Goal: Task Accomplishment & Management: Use online tool/utility

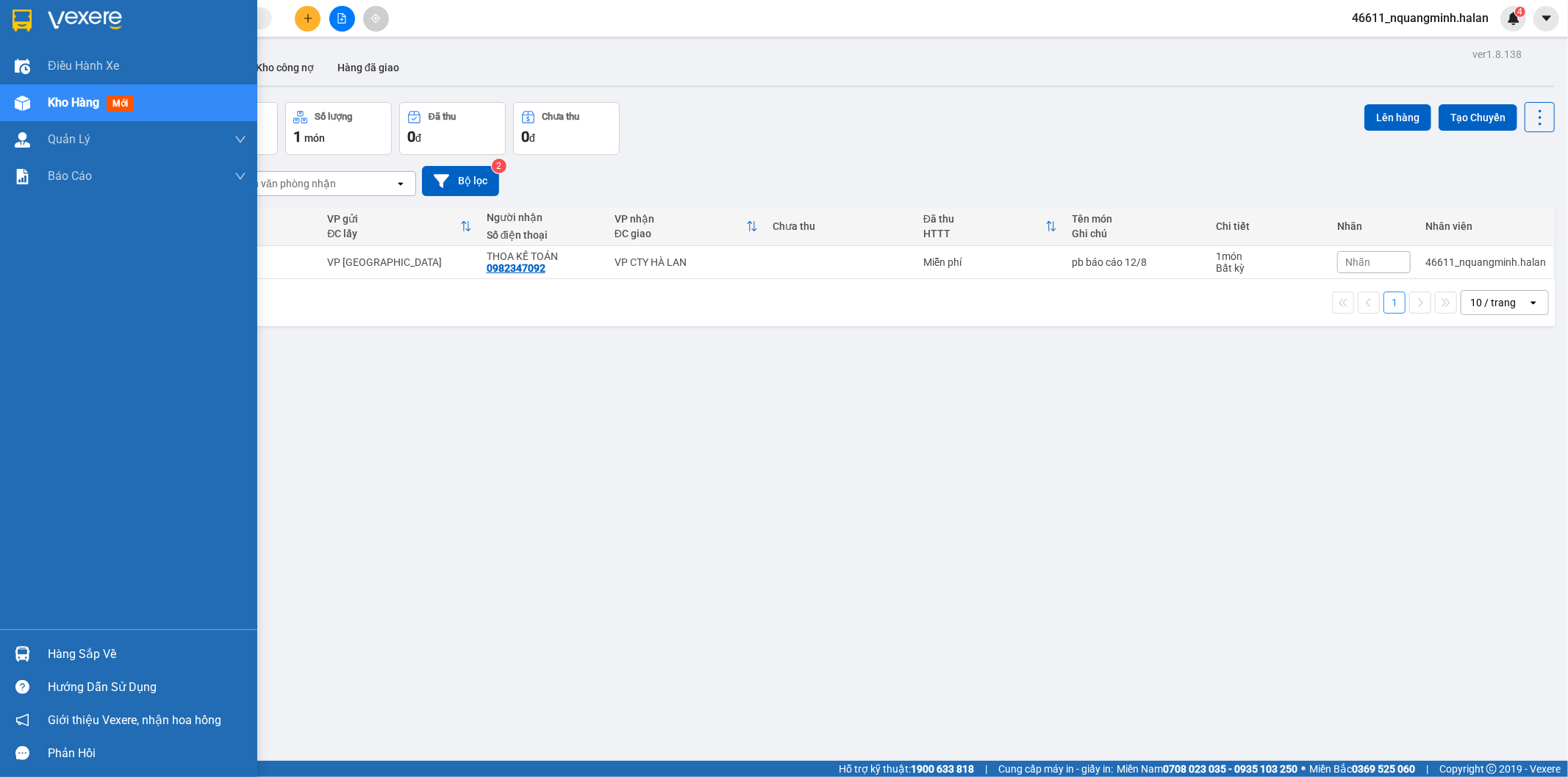
click at [8, 649] on div "Hàng sắp về" at bounding box center [128, 654] width 257 height 33
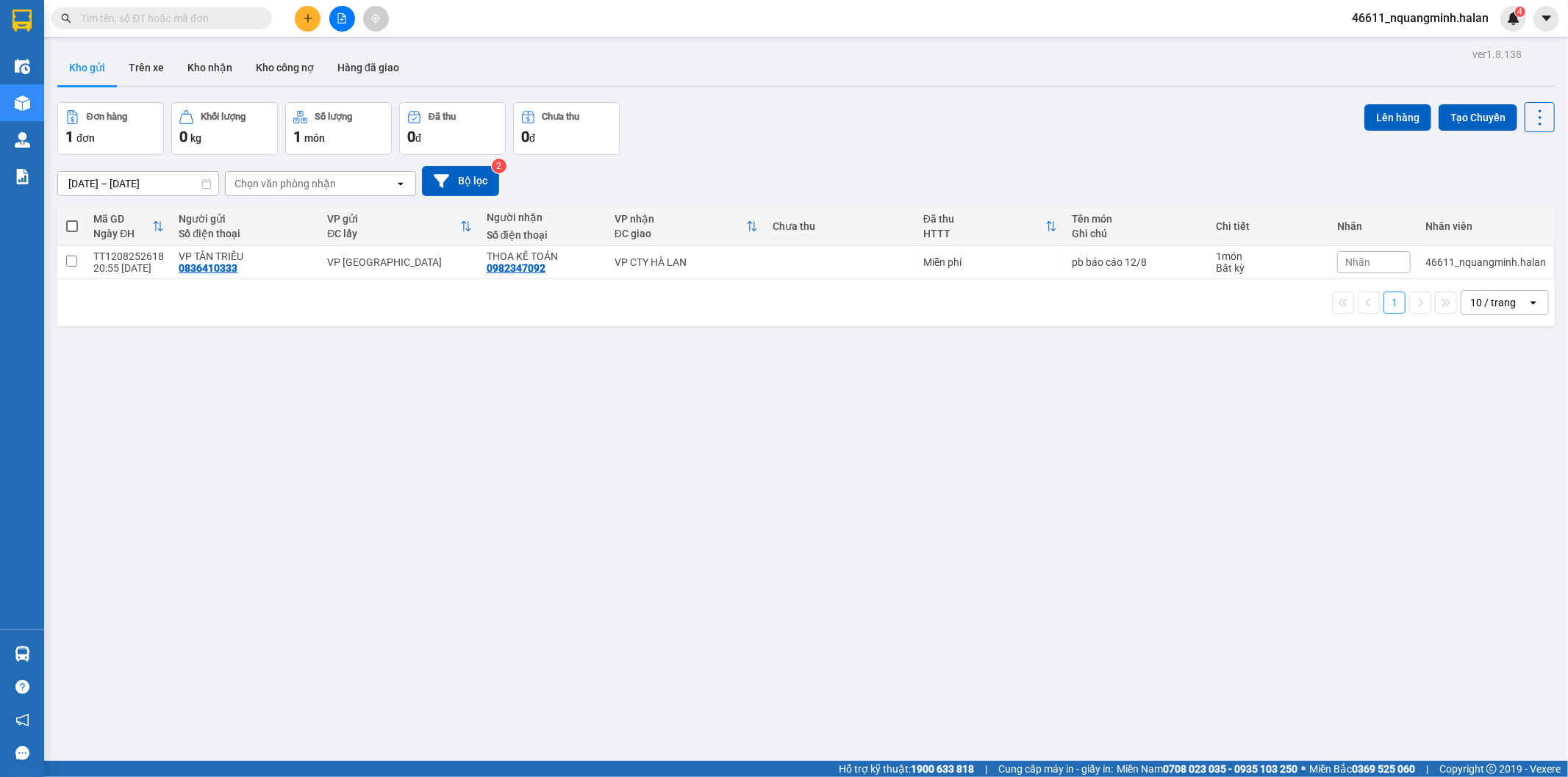
click at [488, 458] on section "Kết quả tìm kiếm ( 0 ) Bộ lọc No Data 46611_nquangminh.halan 4 Điều hành xe Kho…" at bounding box center [784, 388] width 1568 height 777
click at [1530, 117] on icon at bounding box center [1540, 117] width 21 height 21
click at [1524, 213] on span "Làm mới" at bounding box center [1507, 210] width 40 height 15
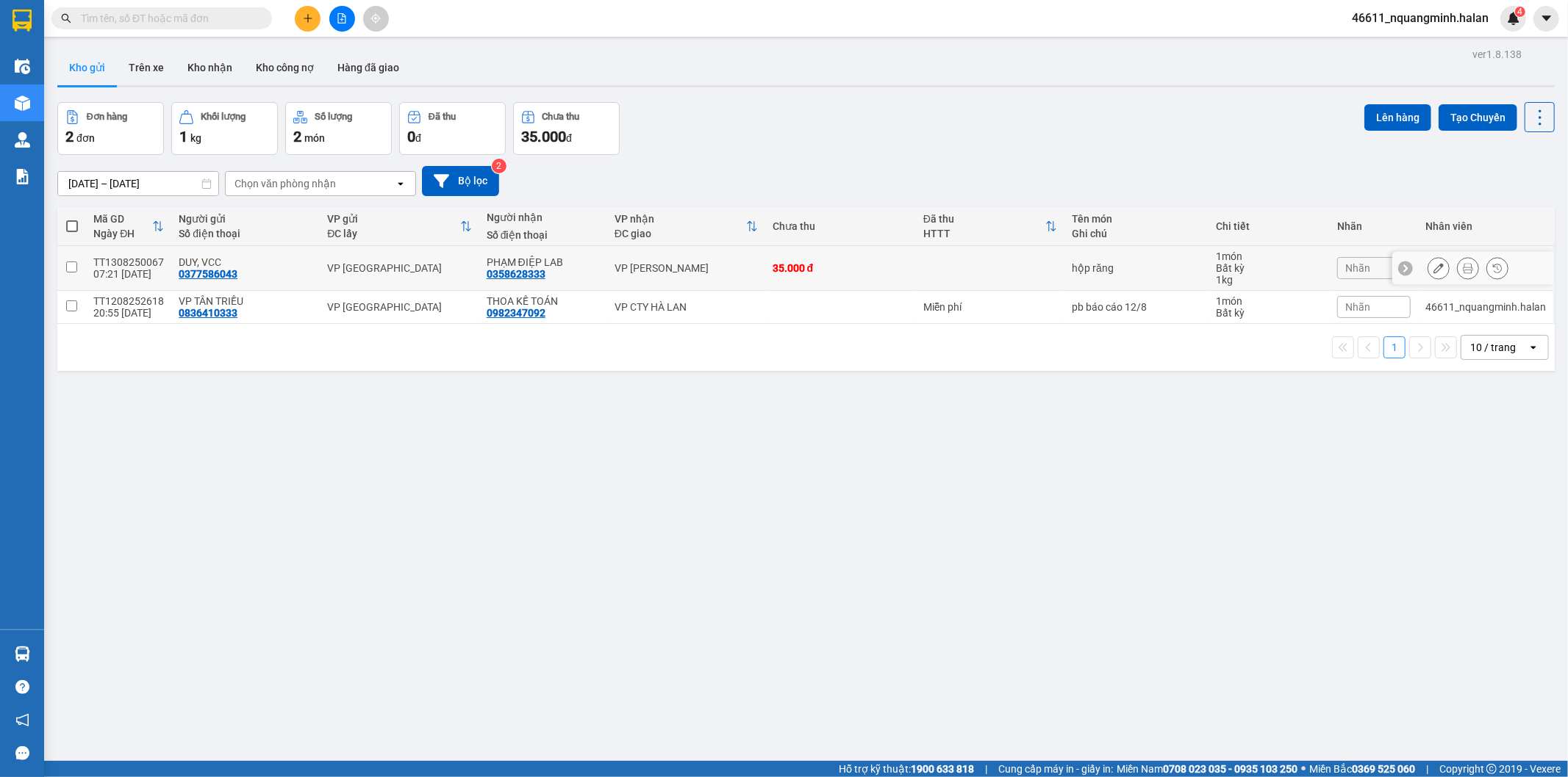
drag, startPoint x: 857, startPoint y: 271, endPoint x: 861, endPoint y: 277, distance: 7.2
click at [858, 271] on div "35.000 đ" at bounding box center [840, 268] width 136 height 12
checkbox input "true"
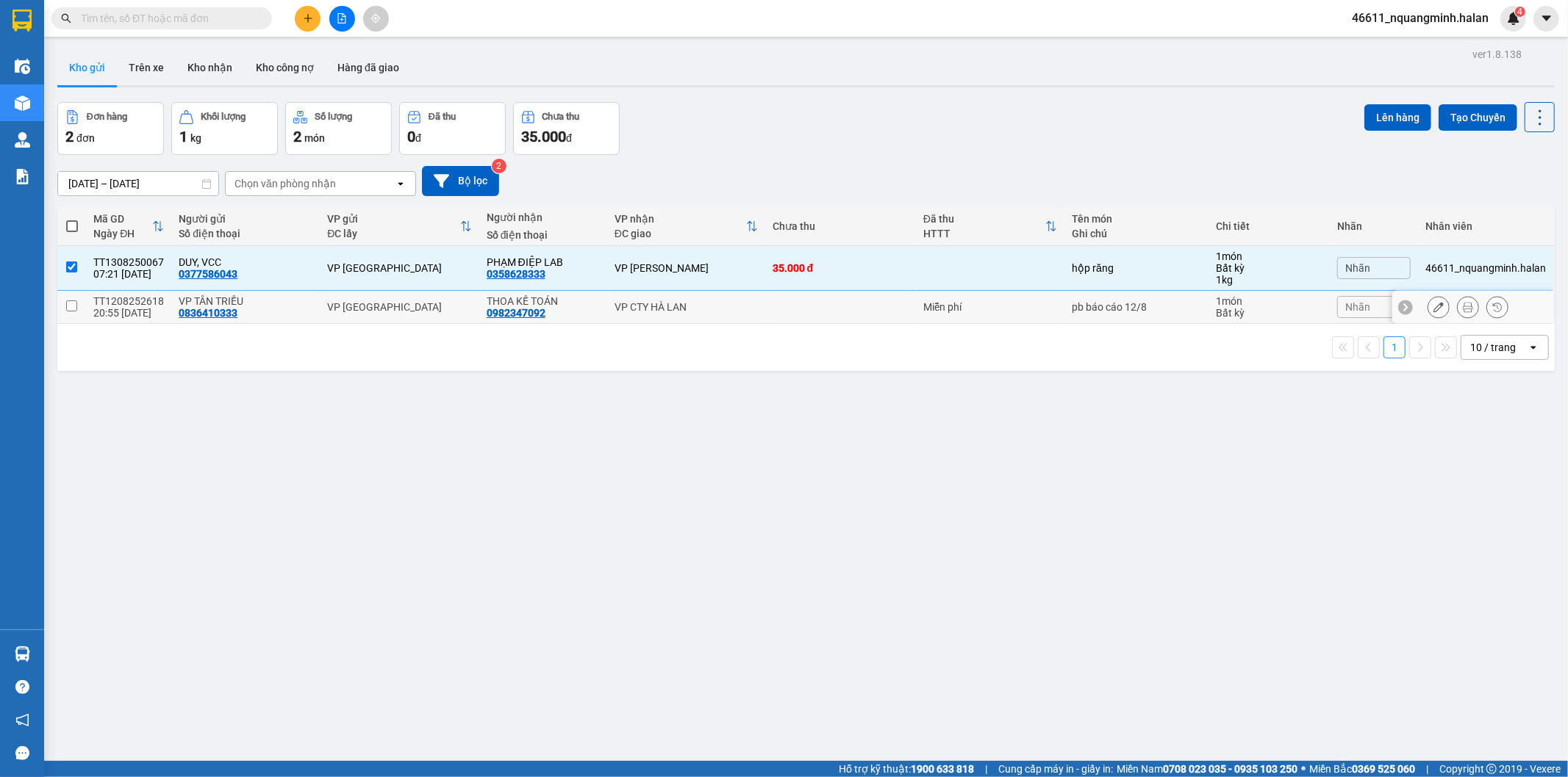
click at [871, 306] on td at bounding box center [840, 307] width 151 height 33
checkbox input "true"
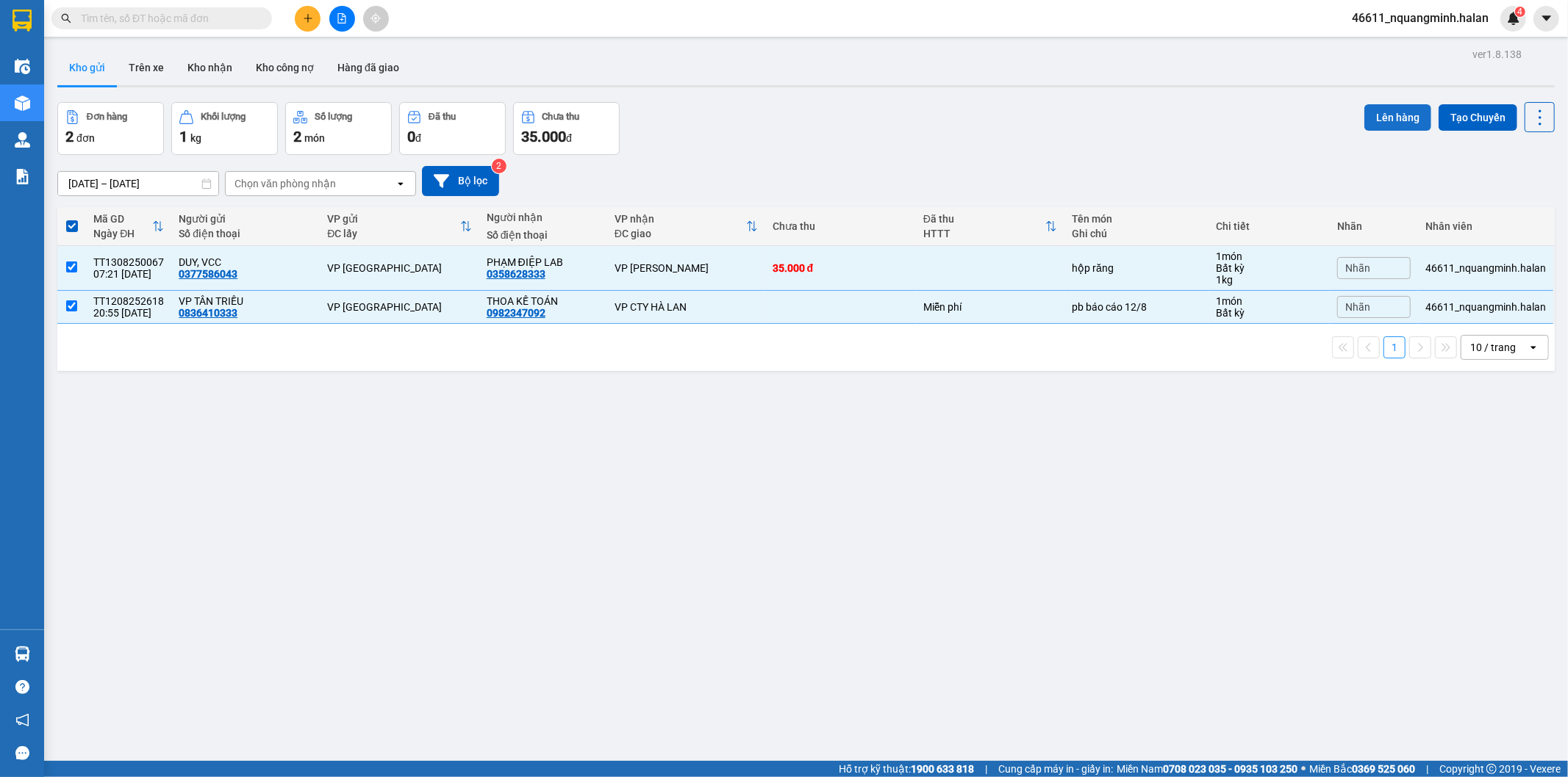
click at [1378, 119] on button "Lên hàng" at bounding box center [1397, 117] width 67 height 26
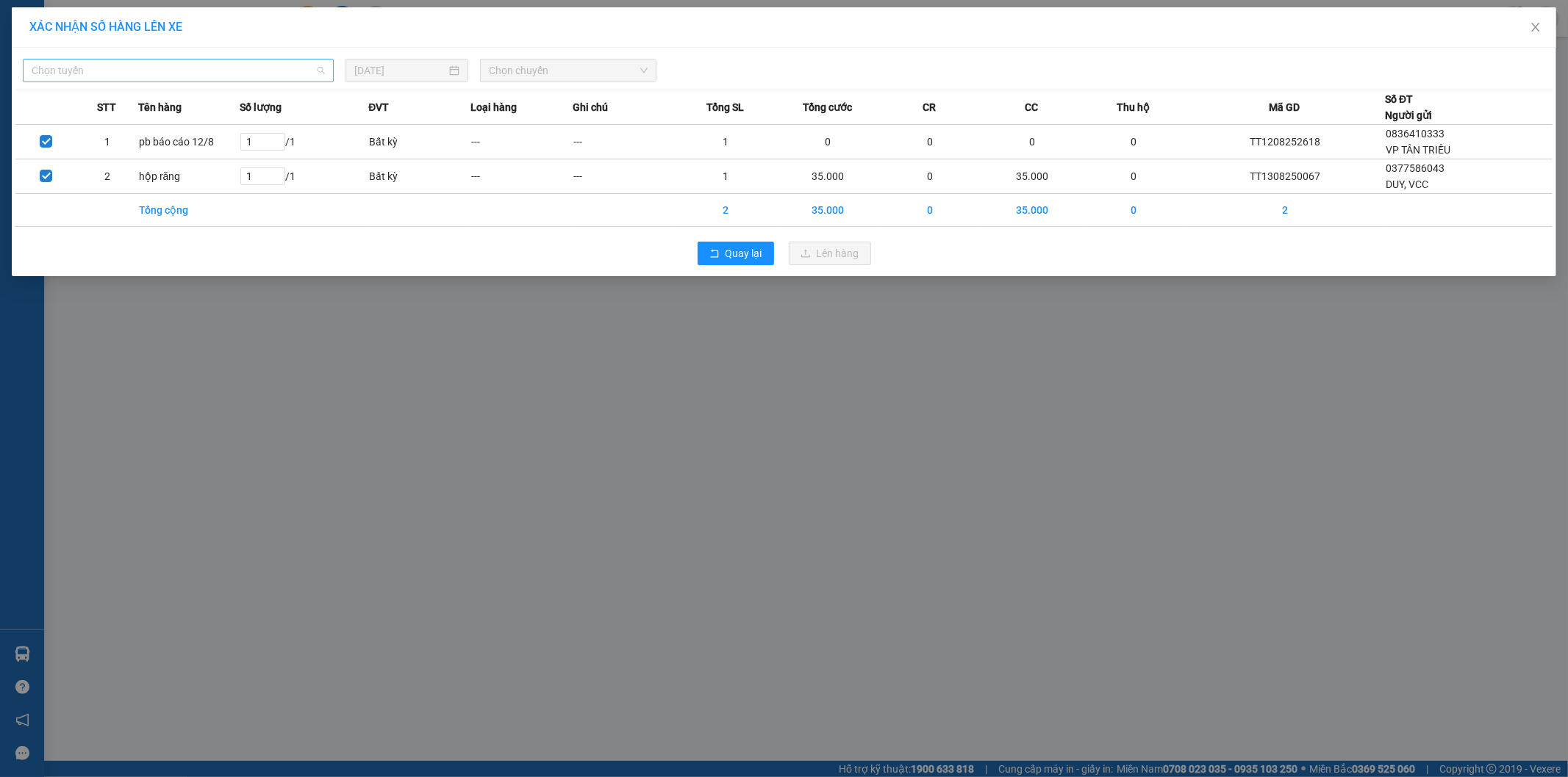
click at [116, 69] on span "Chọn tuyến" at bounding box center [178, 70] width 293 height 22
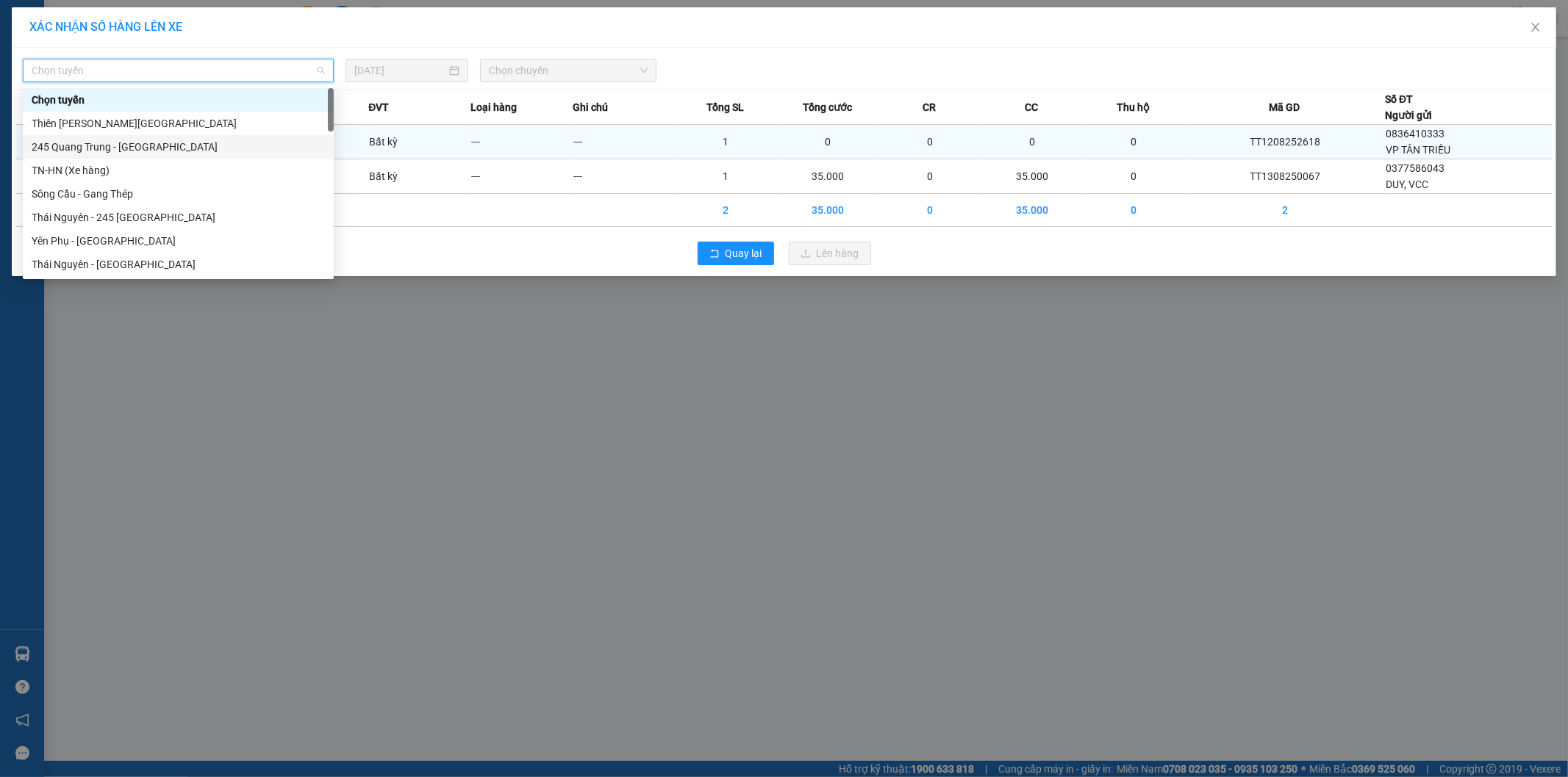
drag, startPoint x: 106, startPoint y: 145, endPoint x: 178, endPoint y: 148, distance: 72.1
click at [108, 147] on div "245 Quang Trung - [GEOGRAPHIC_DATA]" at bounding box center [178, 147] width 293 height 17
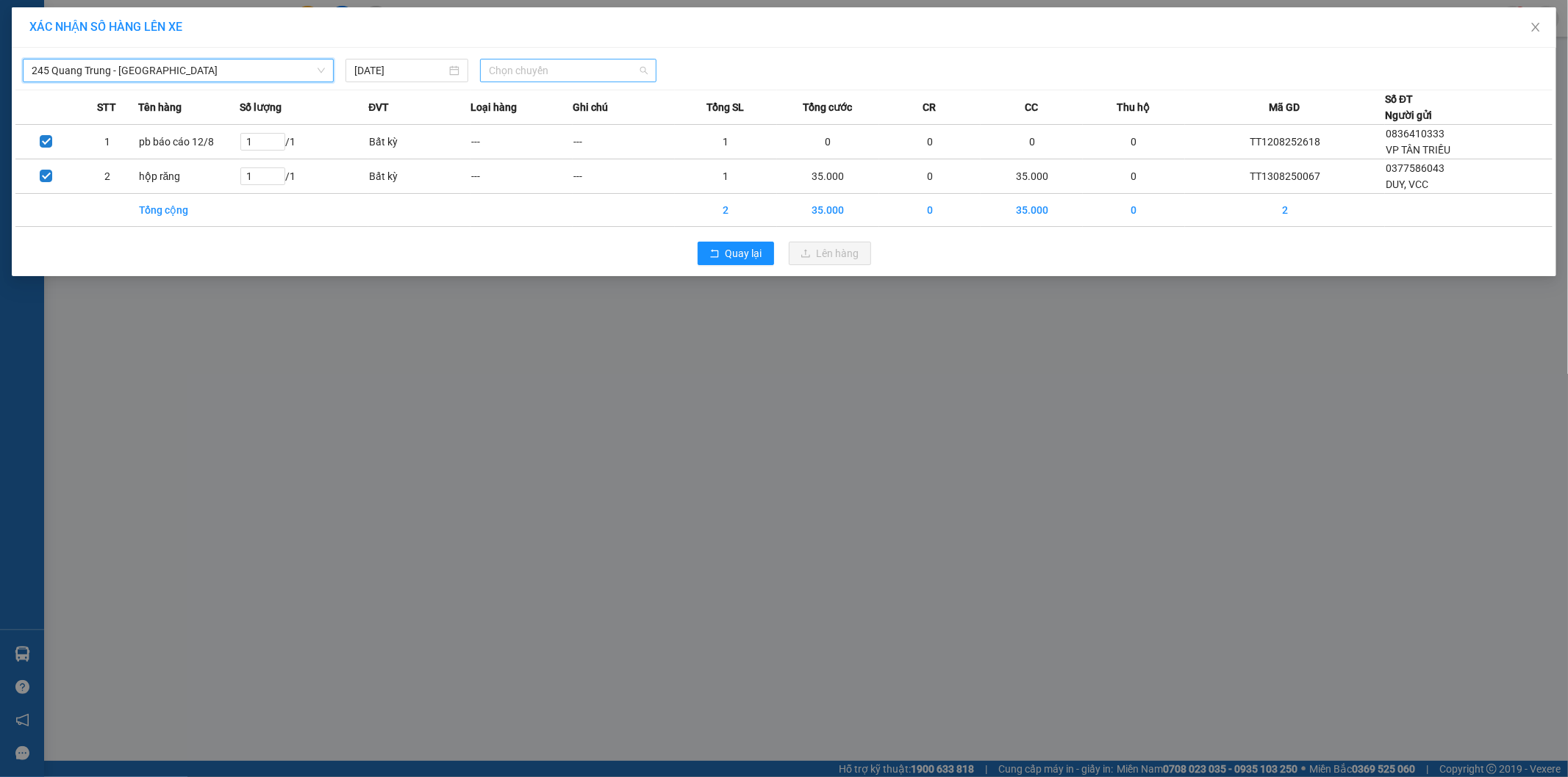
click at [525, 72] on span "Chọn chuyến" at bounding box center [568, 70] width 158 height 22
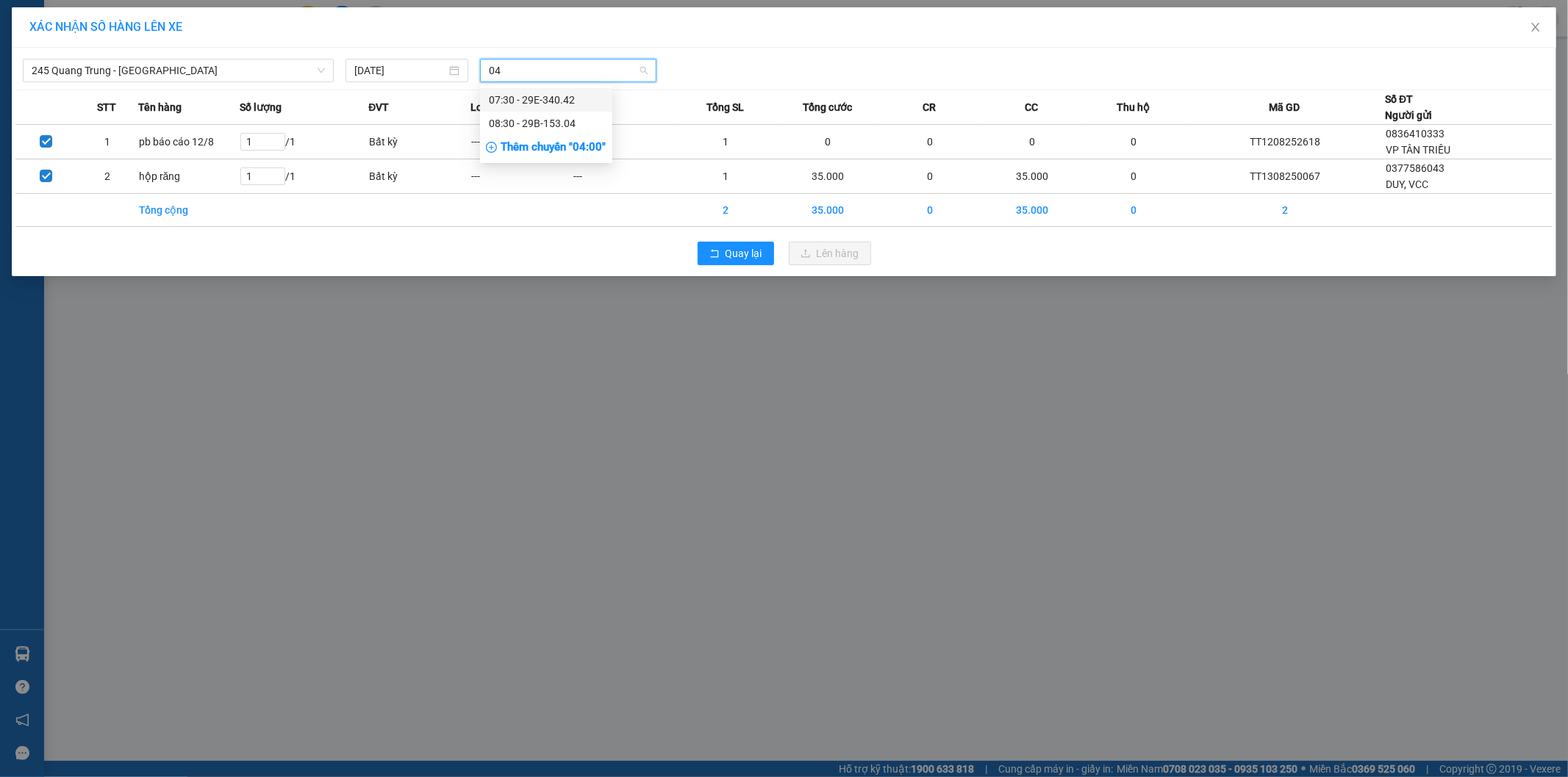
type input "042"
click at [526, 92] on div "07:30 - 29E-340.42" at bounding box center [546, 100] width 115 height 17
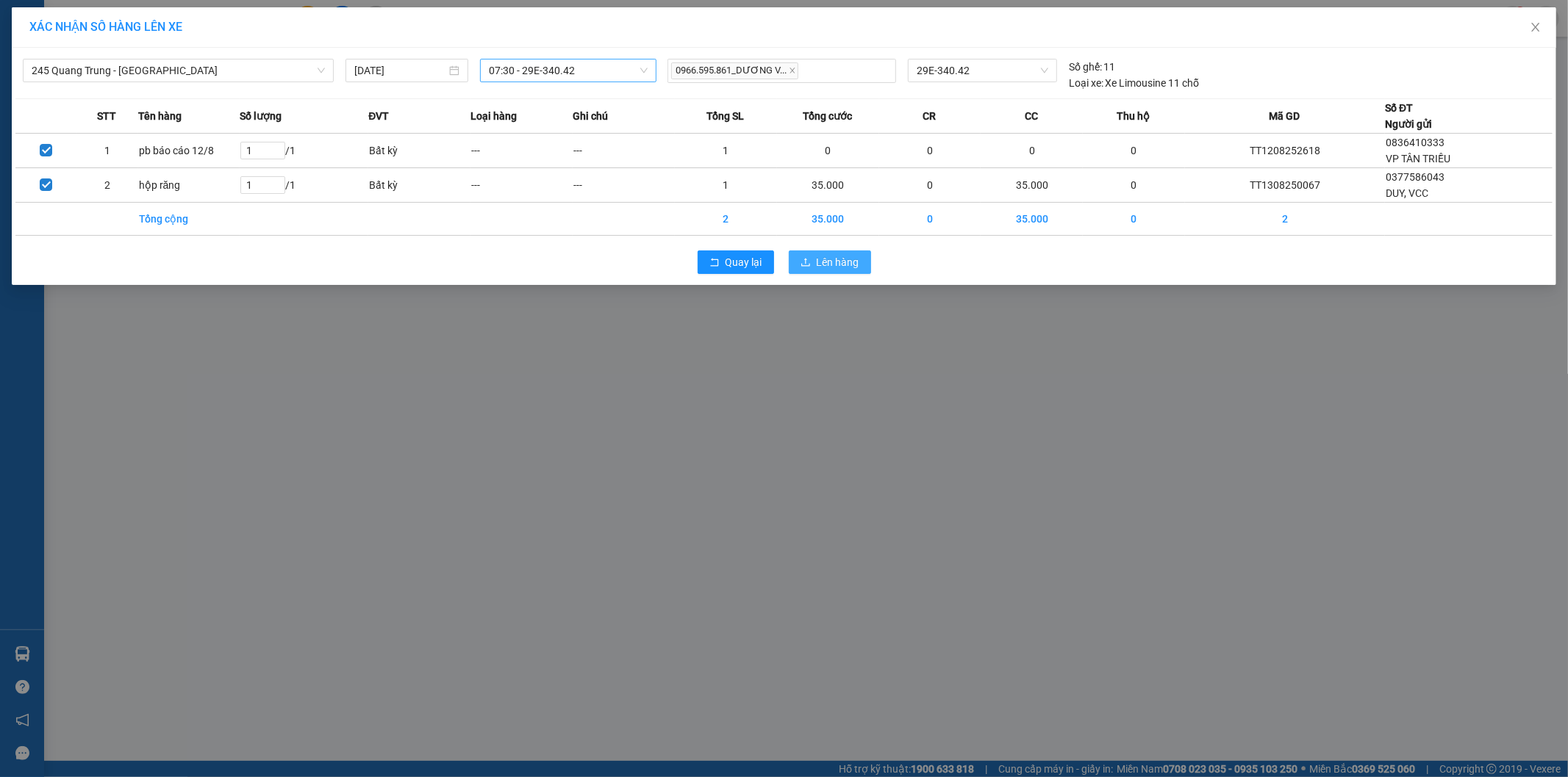
click at [851, 269] on span "Lên hàng" at bounding box center [838, 262] width 43 height 17
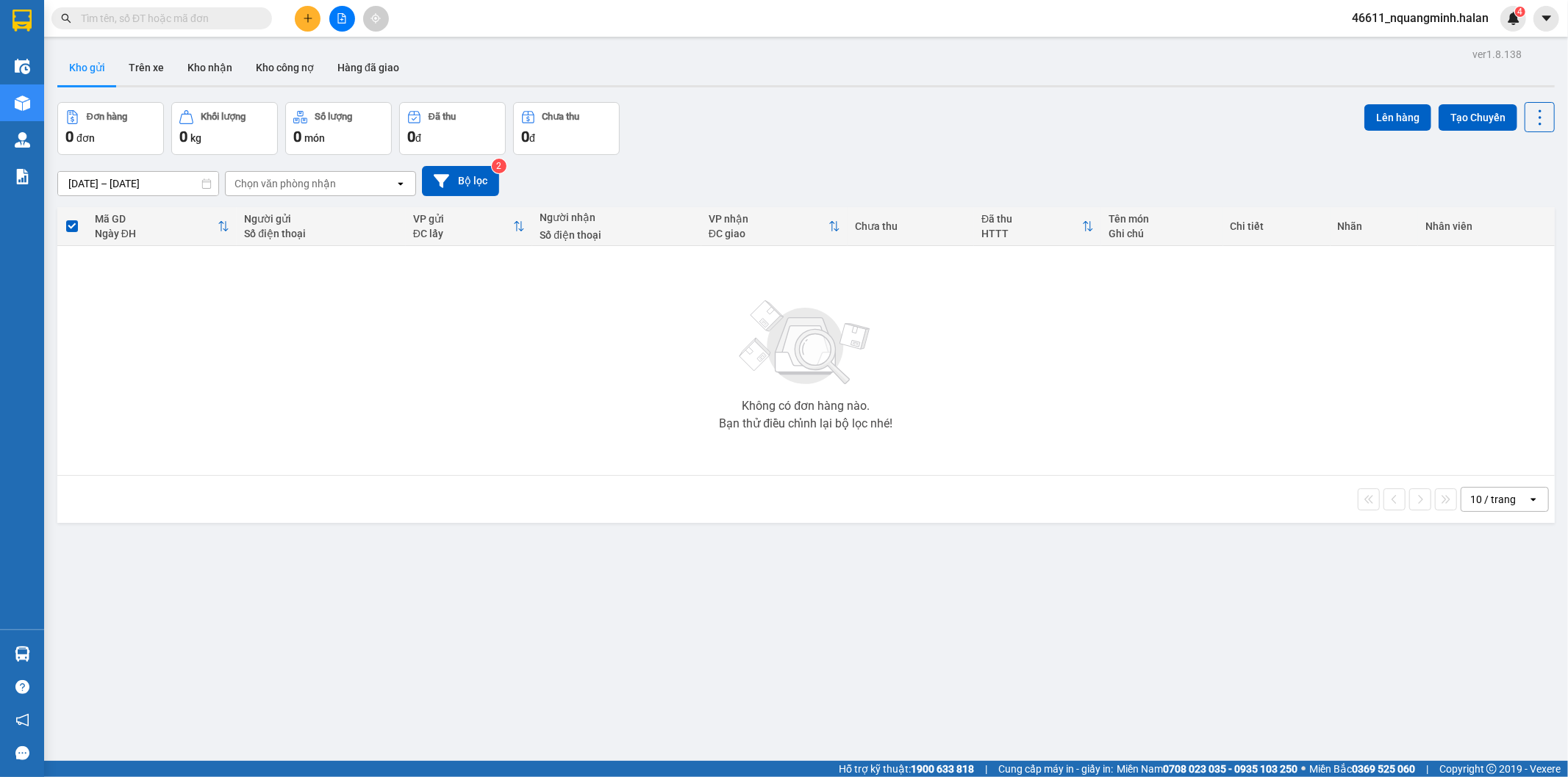
click at [199, 7] on span at bounding box center [161, 17] width 220 height 22
click at [232, 17] on input "text" at bounding box center [167, 18] width 173 height 17
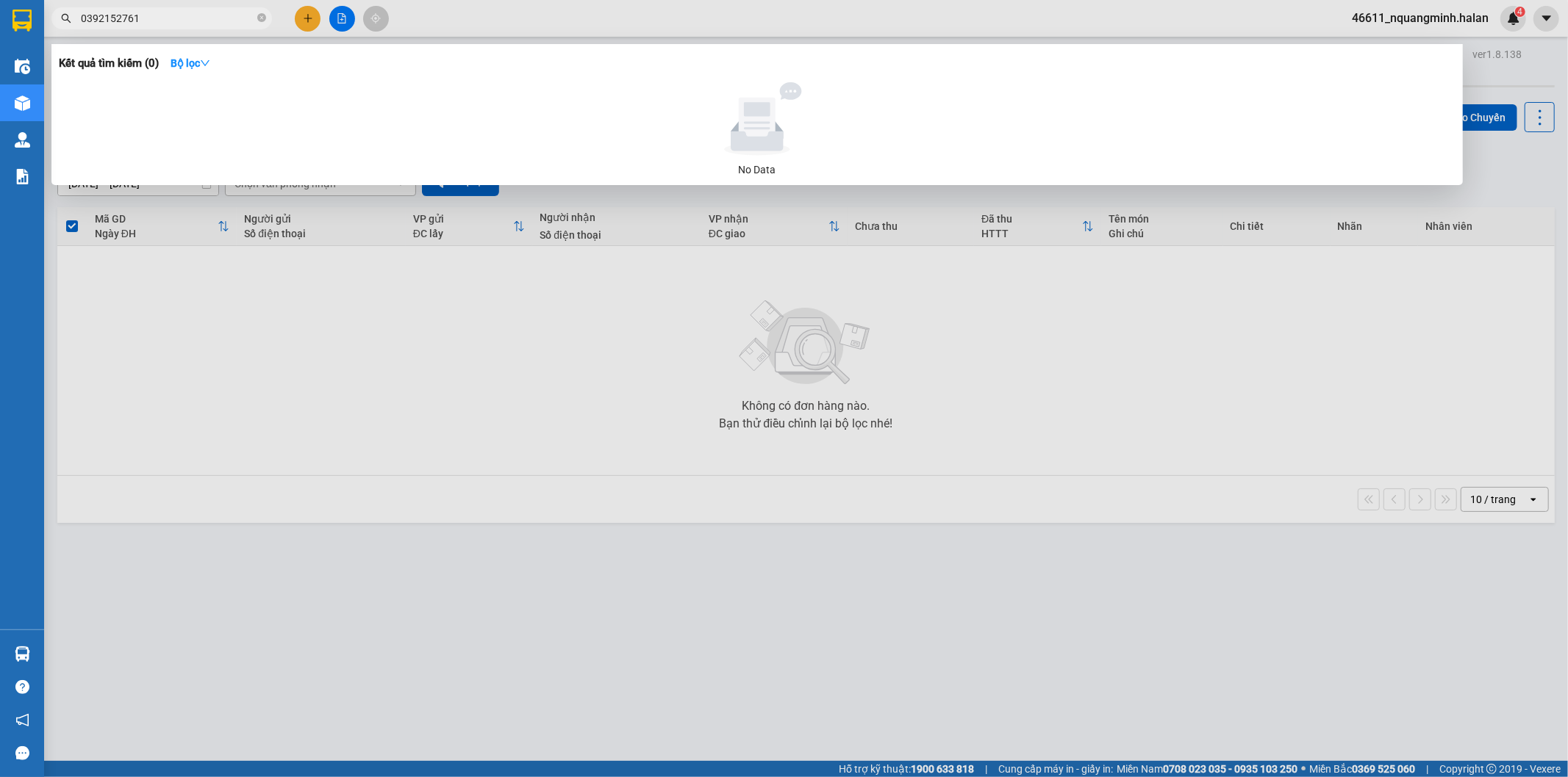
drag, startPoint x: 233, startPoint y: 17, endPoint x: 151, endPoint y: 3, distance: 83.2
click at [152, 6] on div "Kết quả tìm kiếm ( 0 ) Bộ lọc No Data 0392152761" at bounding box center [143, 19] width 286 height 26
type input "0392152761"
click at [263, 16] on span "0392152761" at bounding box center [161, 17] width 220 height 22
click at [262, 17] on icon "close-circle" at bounding box center [261, 17] width 9 height 9
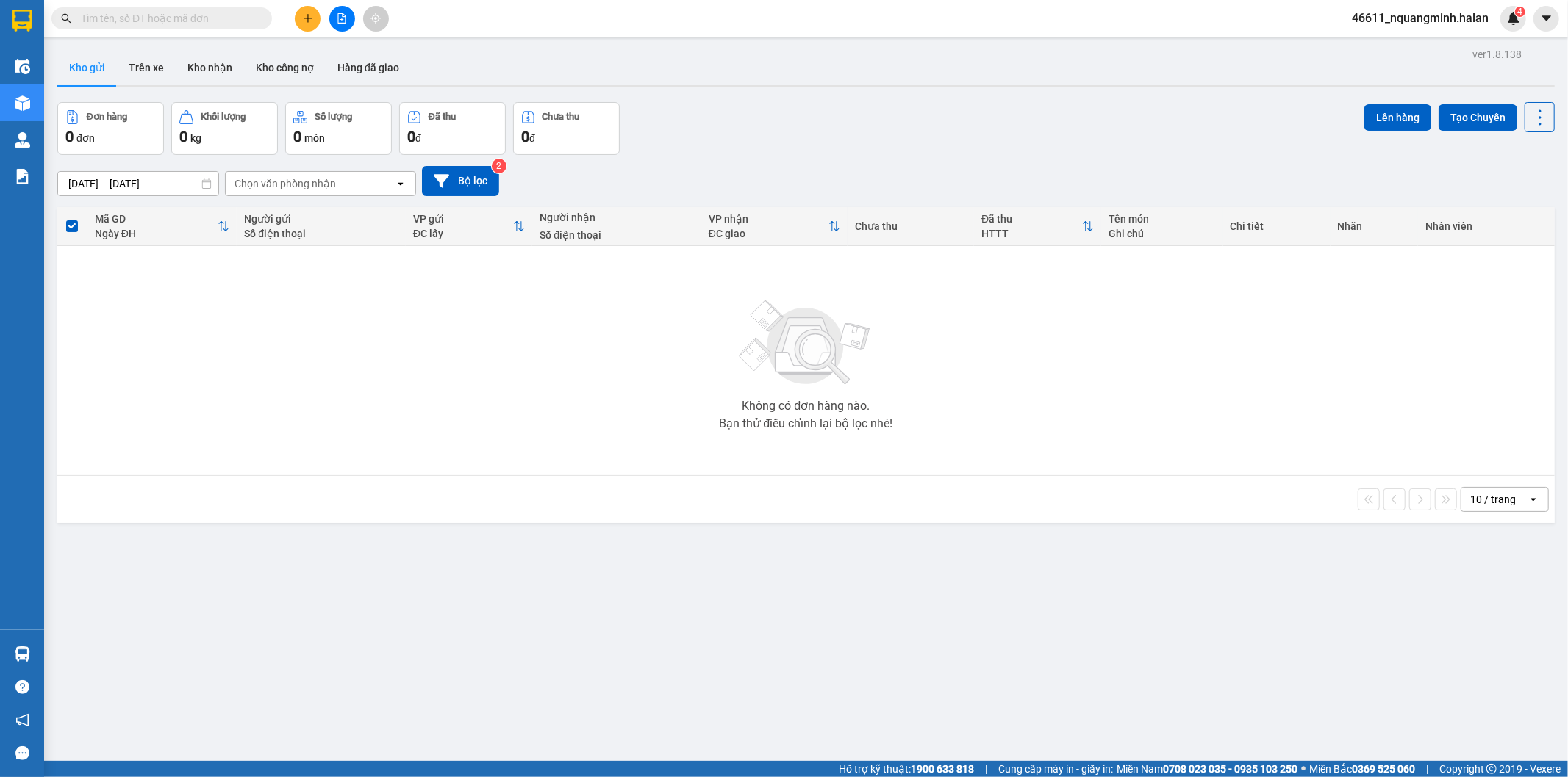
click at [210, 7] on span at bounding box center [161, 17] width 220 height 22
click at [210, 17] on input "text" at bounding box center [167, 18] width 173 height 17
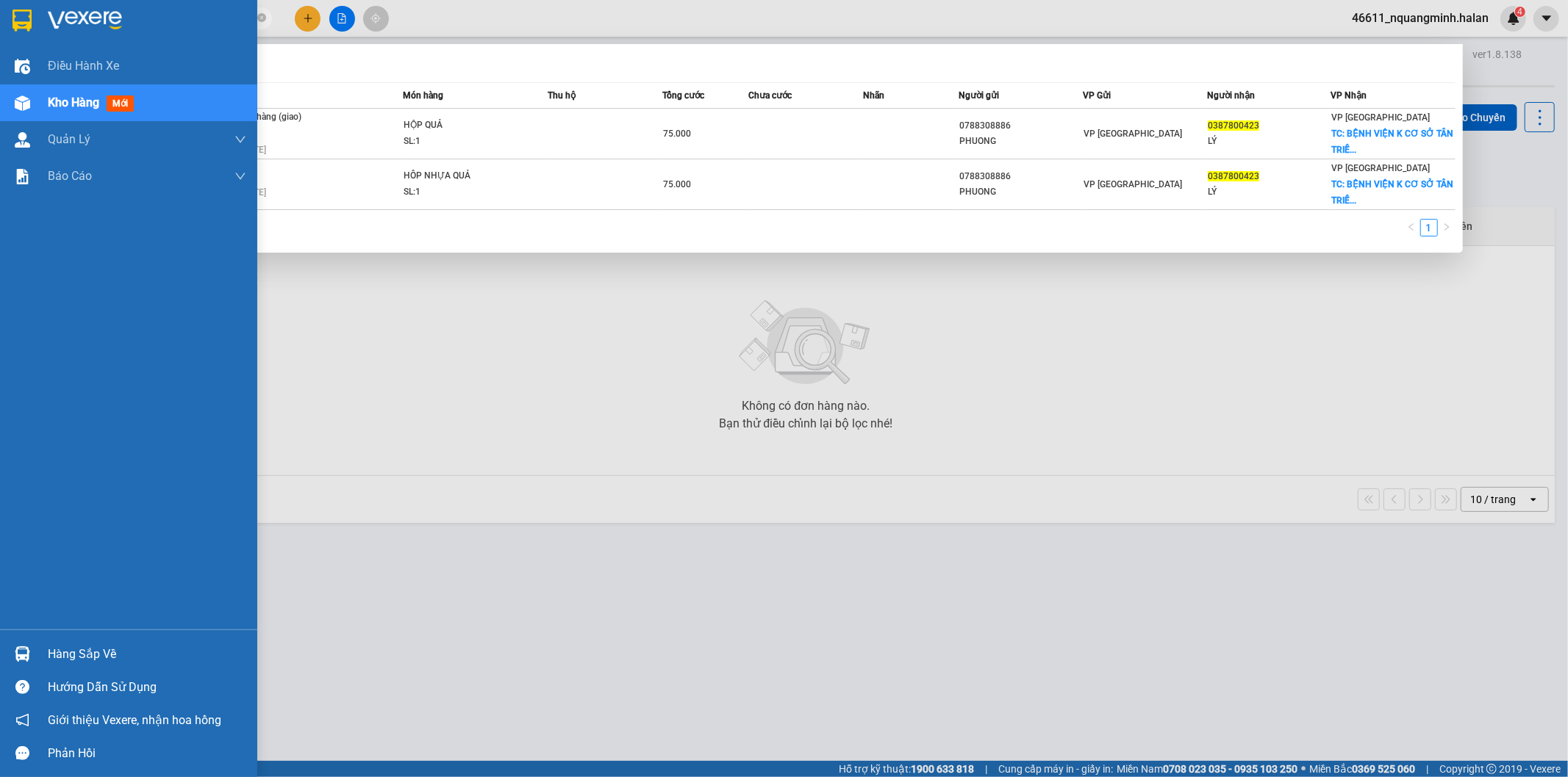
type input "0387800423"
drag, startPoint x: 67, startPoint y: 663, endPoint x: 250, endPoint y: 495, distance: 248.4
click at [68, 662] on div "Hàng sắp về" at bounding box center [147, 654] width 199 height 22
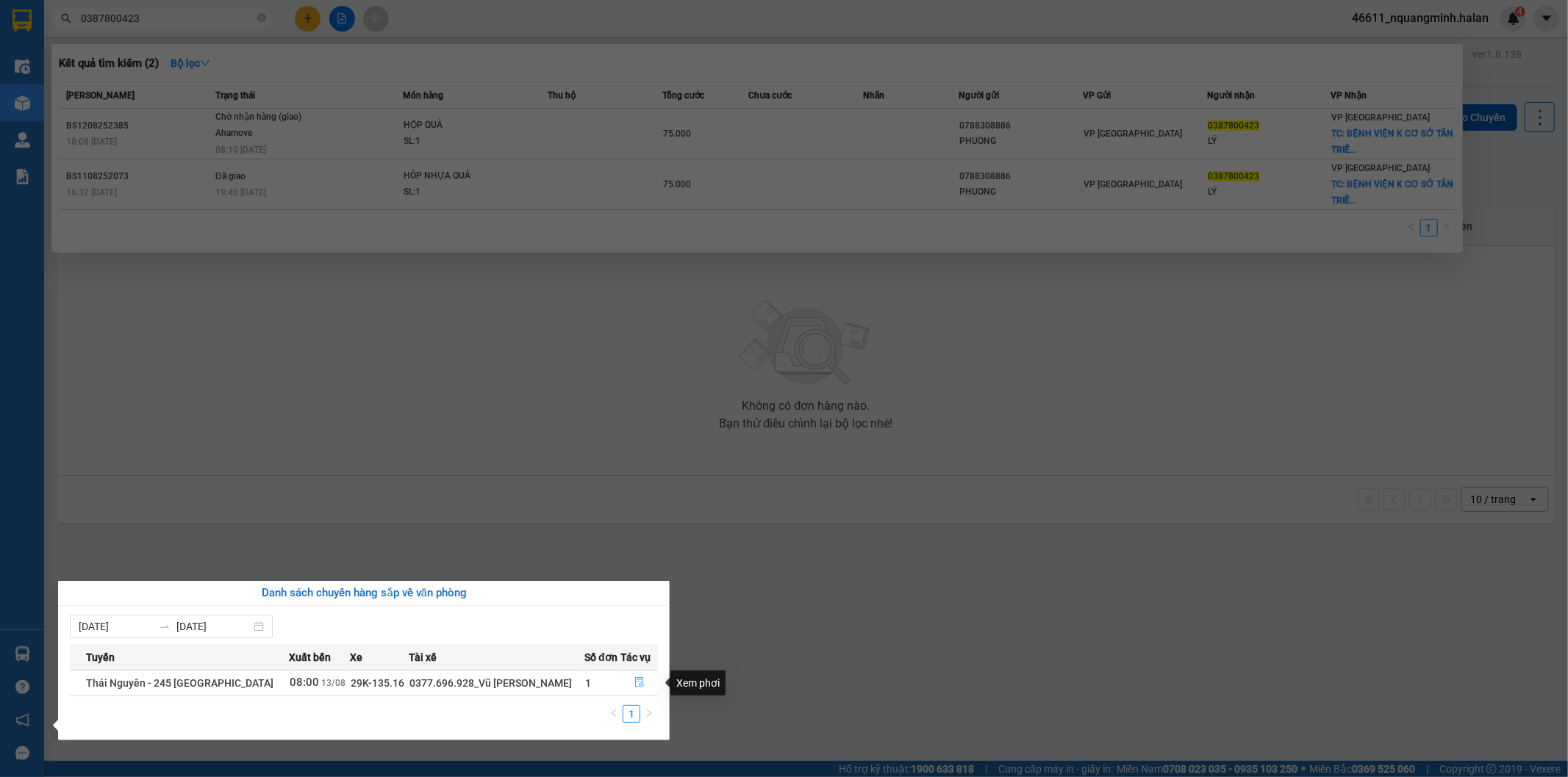
click at [635, 681] on icon "file-done" at bounding box center [640, 682] width 10 height 10
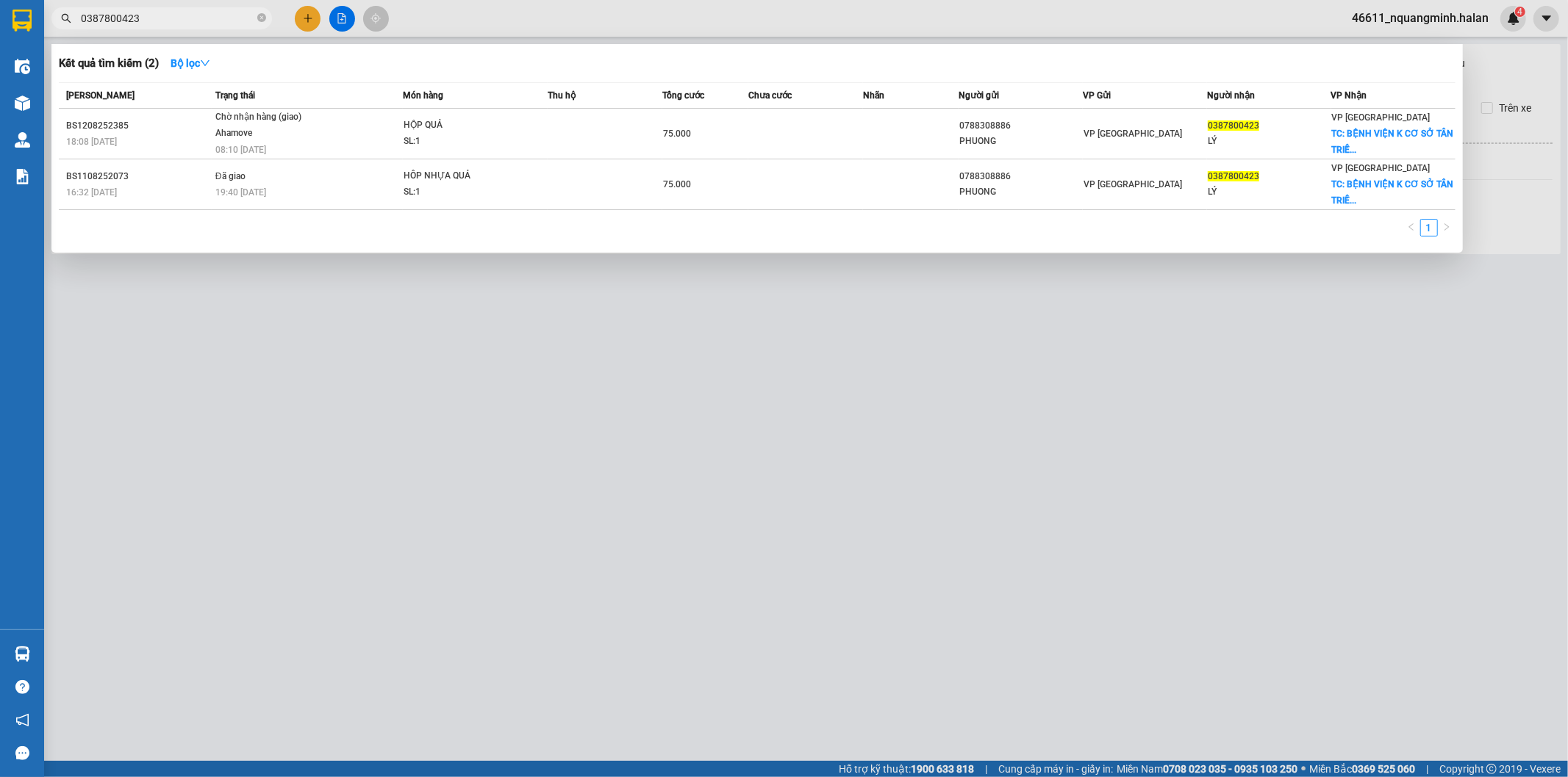
click at [730, 660] on div at bounding box center [784, 388] width 1568 height 777
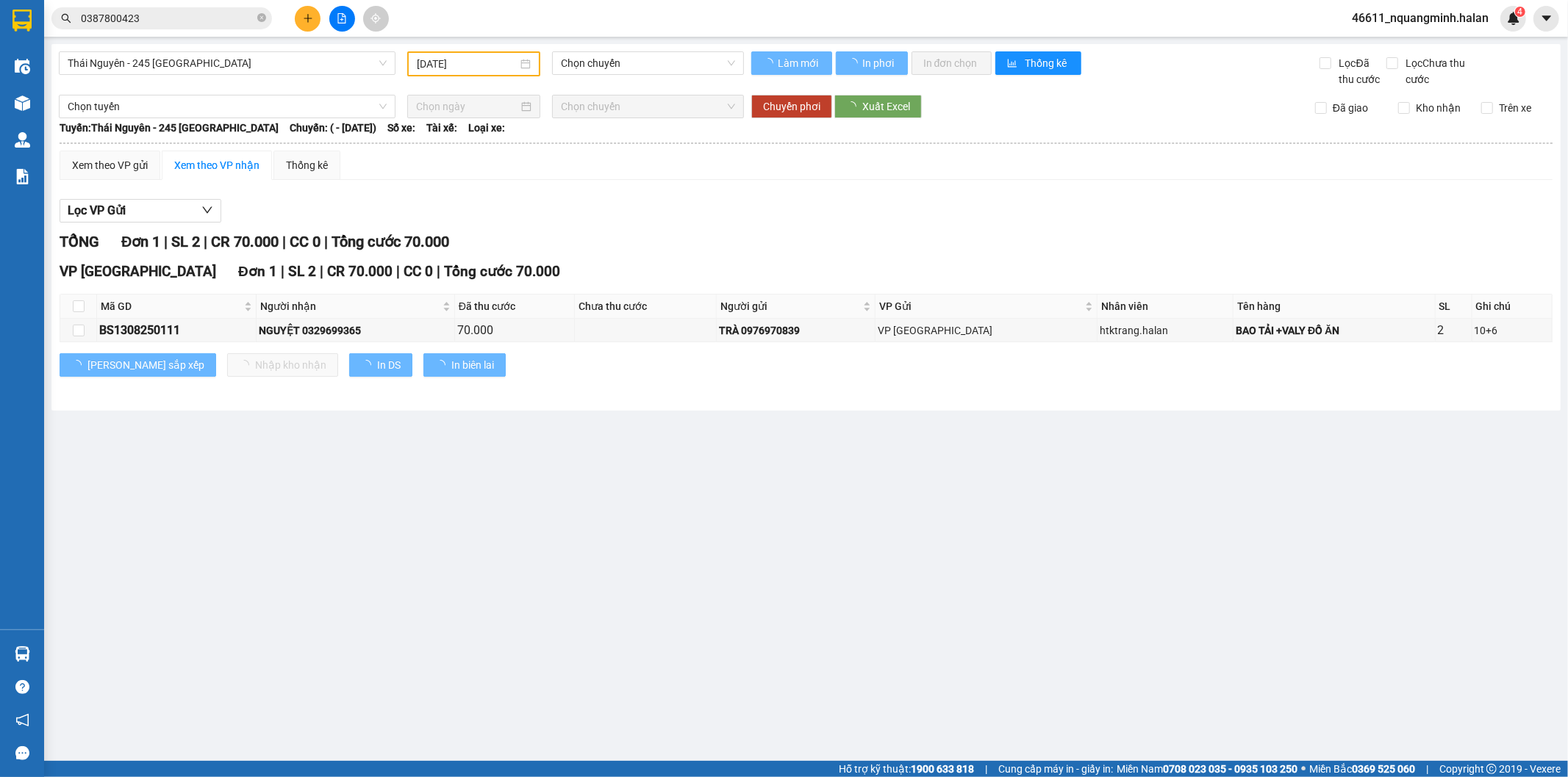
type input "[DATE]"
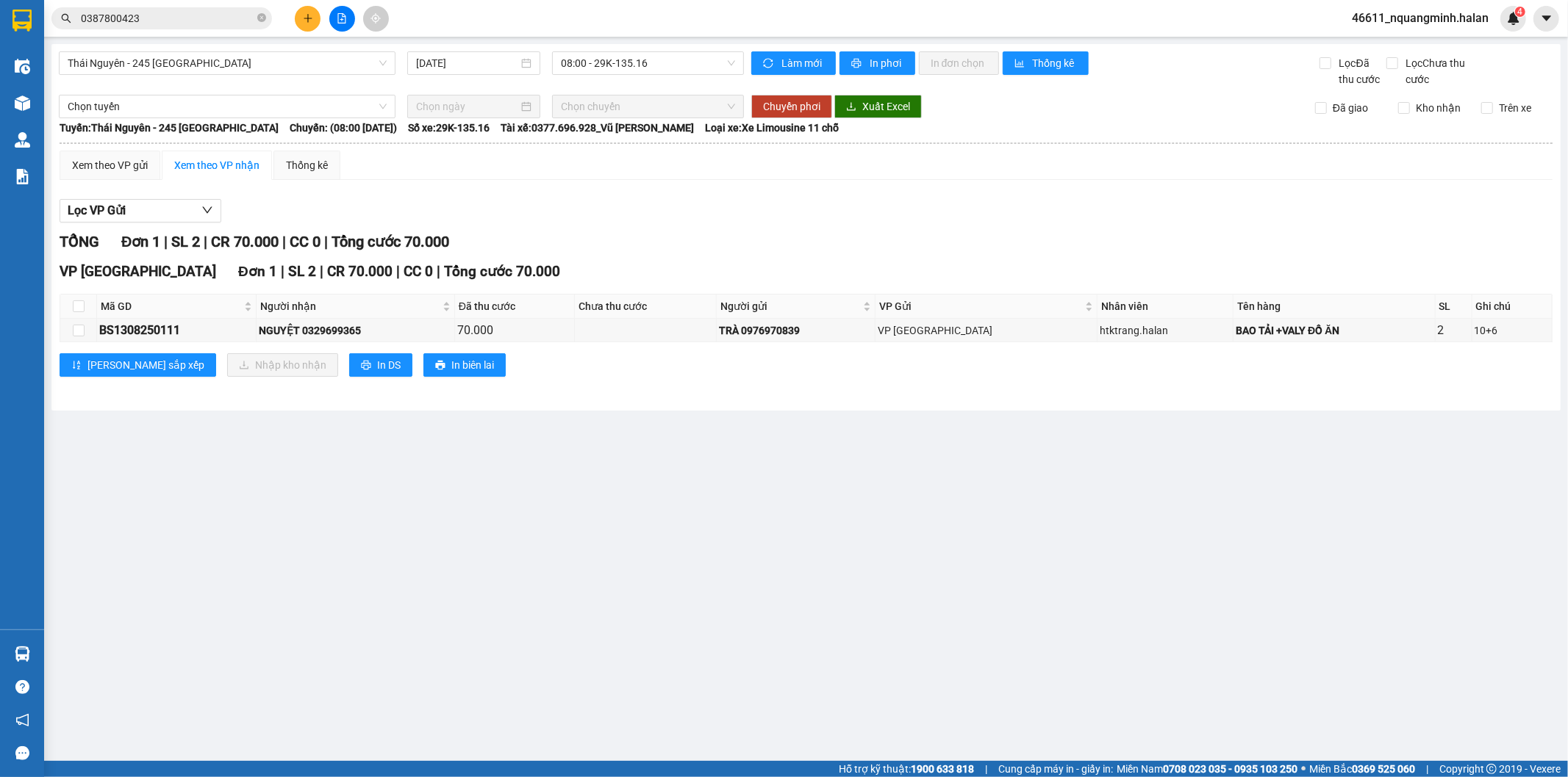
click at [649, 621] on main "[GEOGRAPHIC_DATA] - 245 [GEOGRAPHIC_DATA] [DATE] 08:00 - 29K-135.16 Làm mới In …" at bounding box center [784, 380] width 1568 height 761
click at [586, 625] on main "[GEOGRAPHIC_DATA] - 245 [GEOGRAPHIC_DATA] [DATE] 08:00 - 29K-135.16 Làm mới In …" at bounding box center [784, 380] width 1568 height 761
drag, startPoint x: 586, startPoint y: 625, endPoint x: 520, endPoint y: 650, distance: 70.6
click at [573, 626] on main "[GEOGRAPHIC_DATA] - 245 [GEOGRAPHIC_DATA] [DATE] 08:00 - 29K-135.16 Làm mới In …" at bounding box center [784, 380] width 1568 height 761
